Goal: Information Seeking & Learning: Learn about a topic

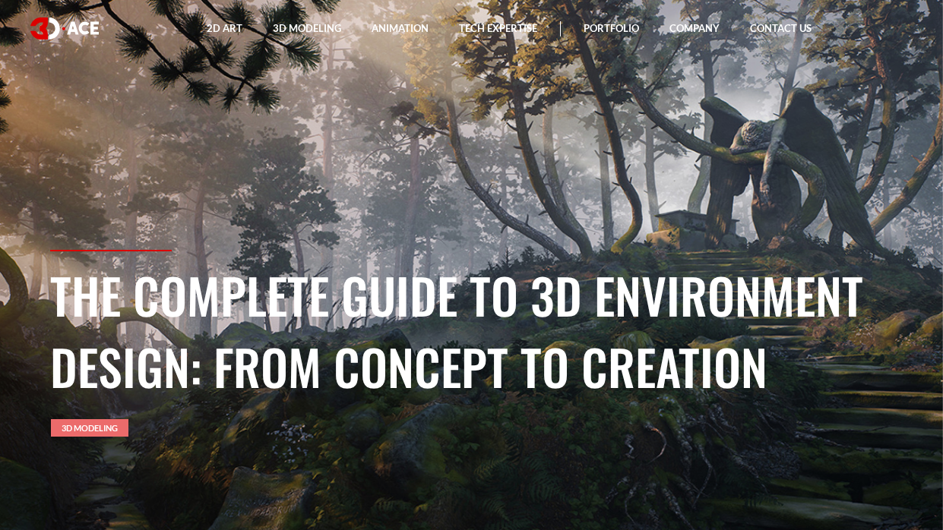
click at [84, 429] on link "3D Modeling" at bounding box center [90, 428] width 78 height 17
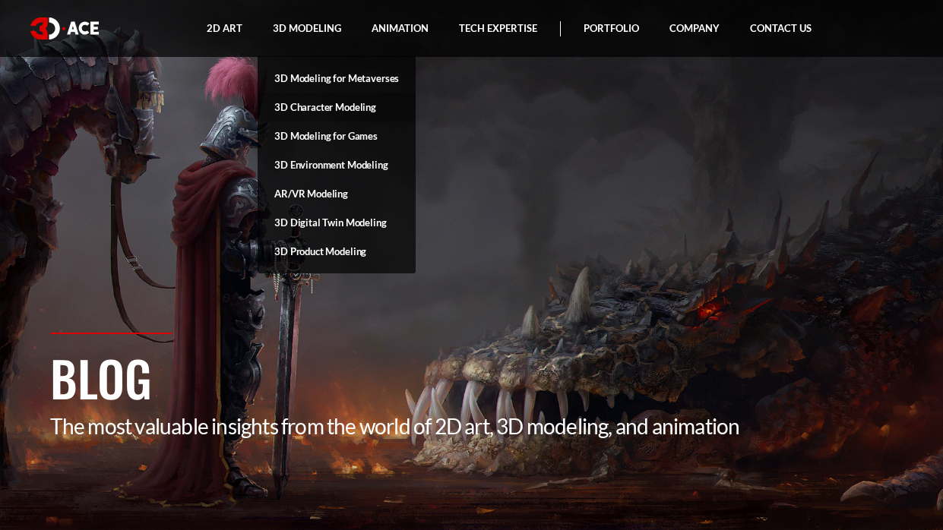
click at [331, 112] on link "3D Character Modeling" at bounding box center [337, 107] width 158 height 29
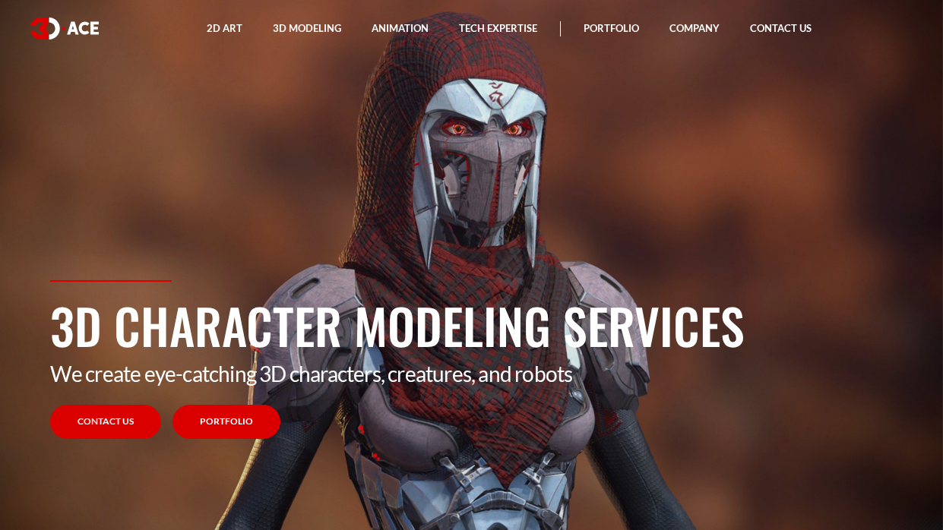
click at [246, 417] on link "Portfolio" at bounding box center [227, 422] width 108 height 34
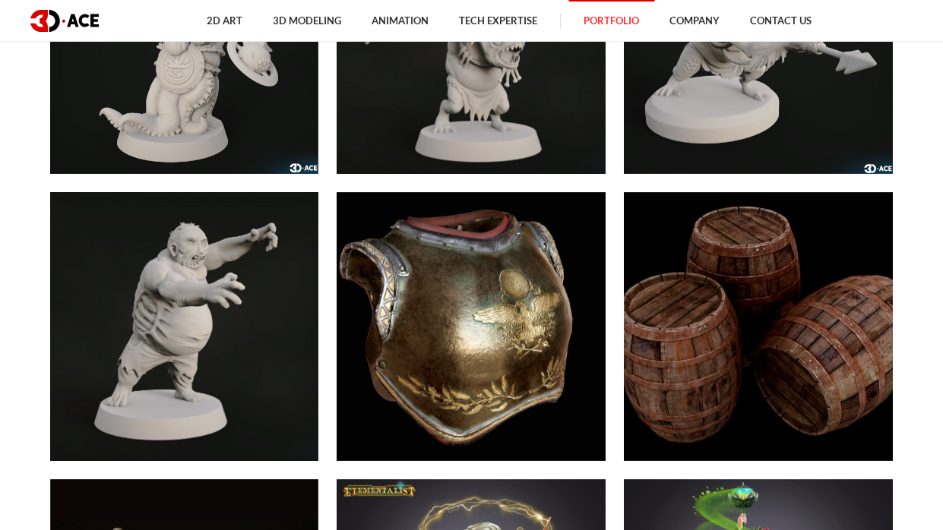
scroll to position [6612, 0]
